Goal: Transaction & Acquisition: Purchase product/service

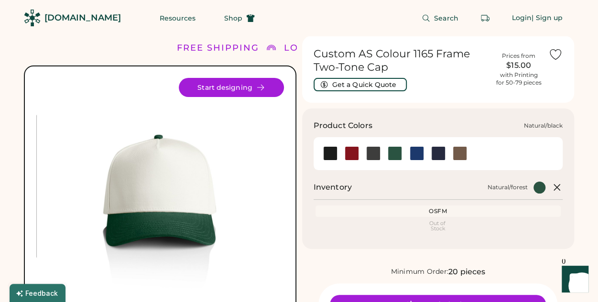
click at [328, 154] on div at bounding box center [330, 153] width 14 height 14
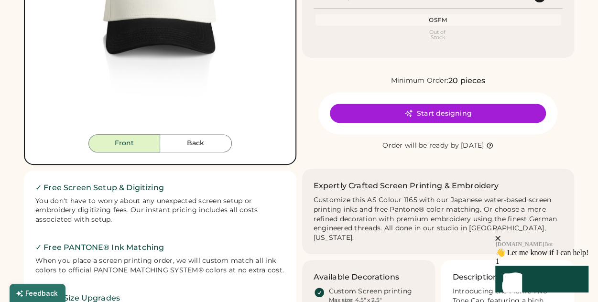
scroll to position [96, 0]
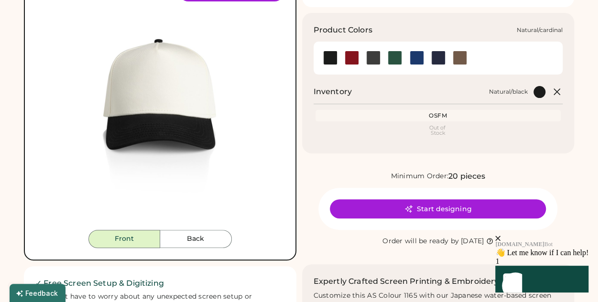
click at [351, 58] on div at bounding box center [352, 58] width 14 height 14
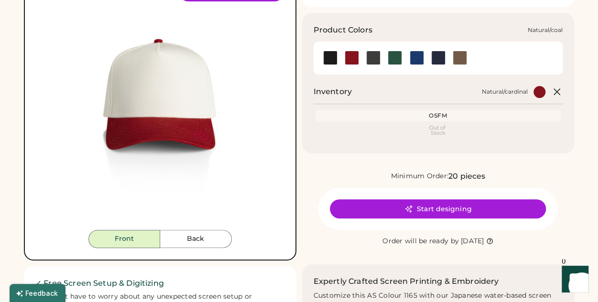
click at [370, 57] on div at bounding box center [373, 58] width 14 height 14
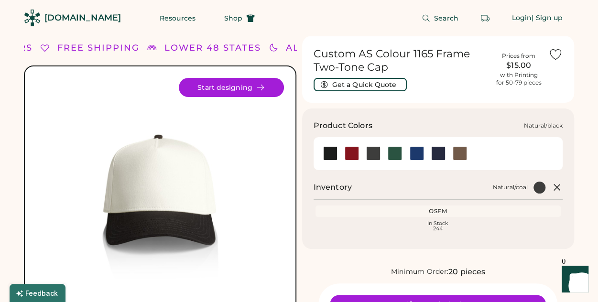
click at [325, 157] on div at bounding box center [330, 153] width 14 height 14
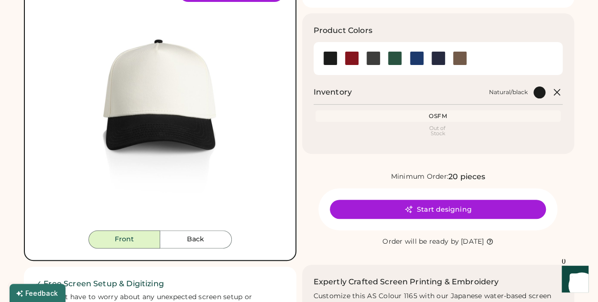
scroll to position [96, 0]
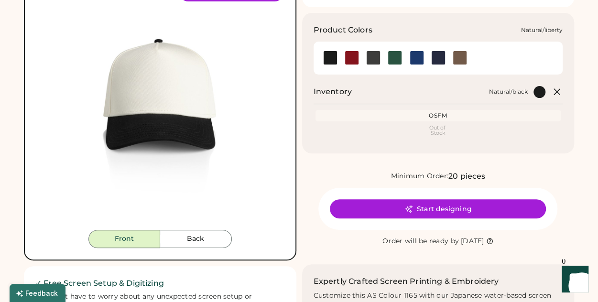
click at [414, 61] on div at bounding box center [417, 58] width 14 height 14
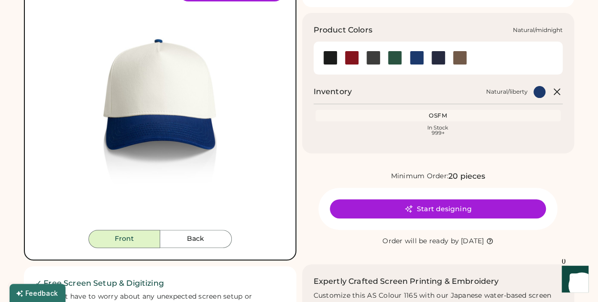
click at [438, 60] on div at bounding box center [438, 58] width 14 height 14
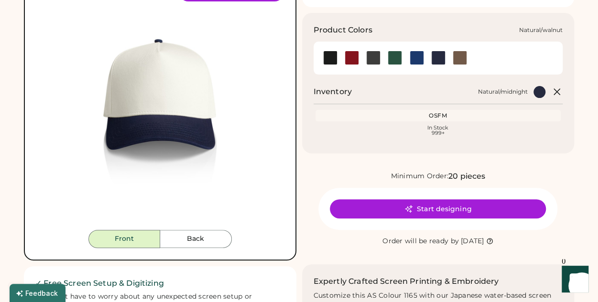
click at [462, 59] on div at bounding box center [460, 58] width 14 height 14
